Goal: Obtain resource: Obtain resource

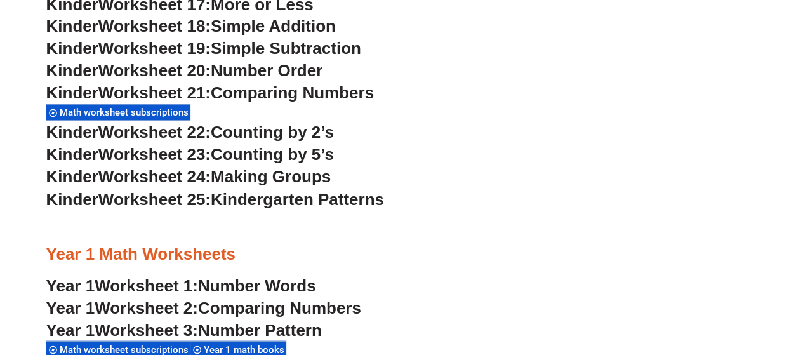
scroll to position [971, 0]
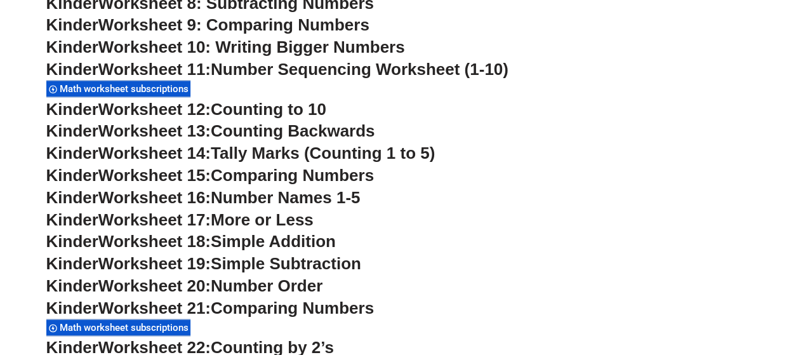
scroll to position [830, 0]
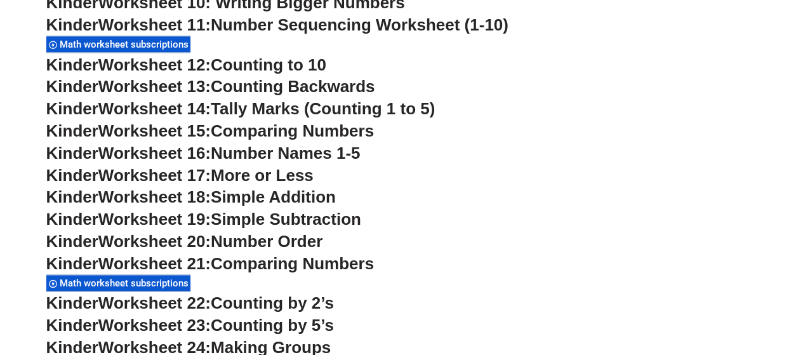
click at [305, 197] on span "Simple Addition" at bounding box center [273, 196] width 125 height 19
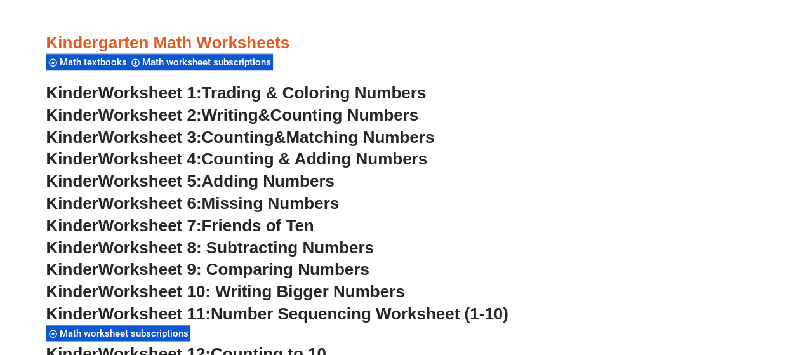
scroll to position [556, 0]
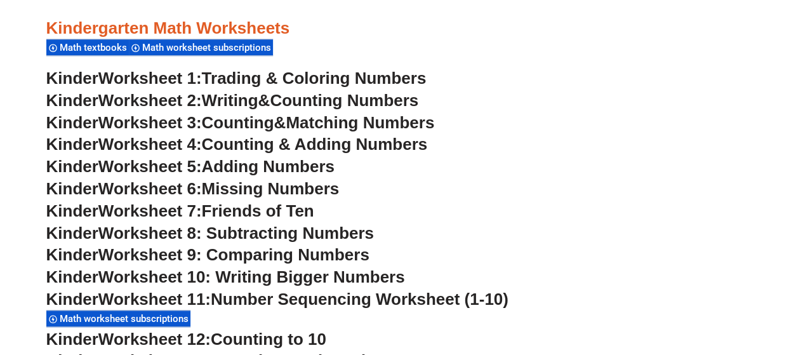
click at [296, 171] on span "Adding Numbers" at bounding box center [268, 166] width 133 height 19
click at [301, 237] on span "Worksheet 8: Subtracting Numbers" at bounding box center [236, 232] width 276 height 19
click at [300, 182] on span "Missing Numbers" at bounding box center [271, 188] width 138 height 19
click at [273, 274] on span "Worksheet 10: Writing Bigger Numbers" at bounding box center [251, 276] width 307 height 19
click at [409, 140] on span "Counting & Adding Numbers" at bounding box center [315, 144] width 226 height 19
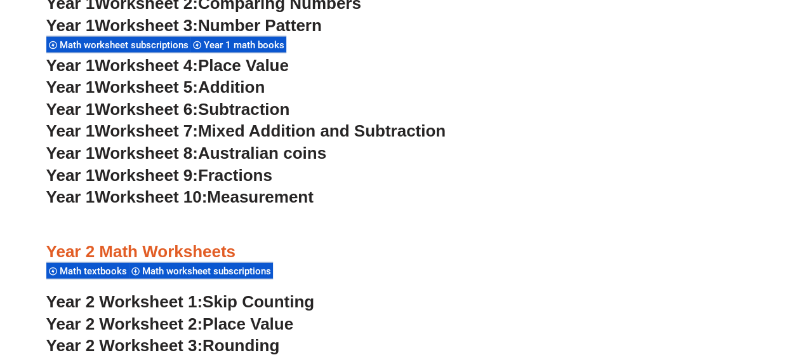
scroll to position [1320, 0]
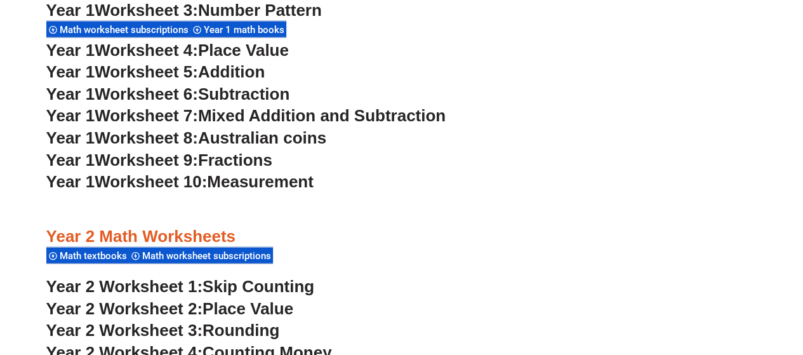
click at [249, 71] on span "Addition" at bounding box center [231, 71] width 67 height 19
